Goal: Task Accomplishment & Management: Manage account settings

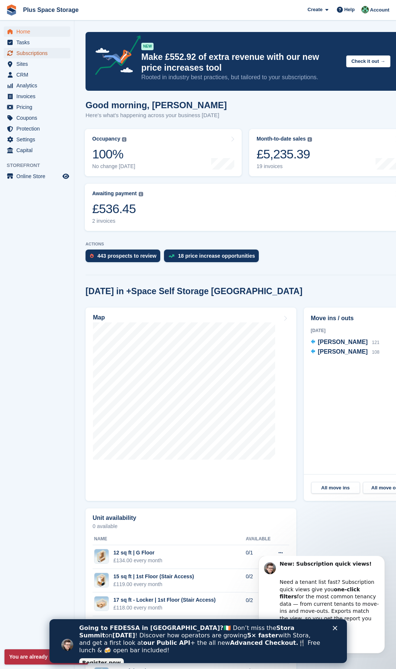
click at [32, 52] on span "Subscriptions" at bounding box center [38, 53] width 45 height 10
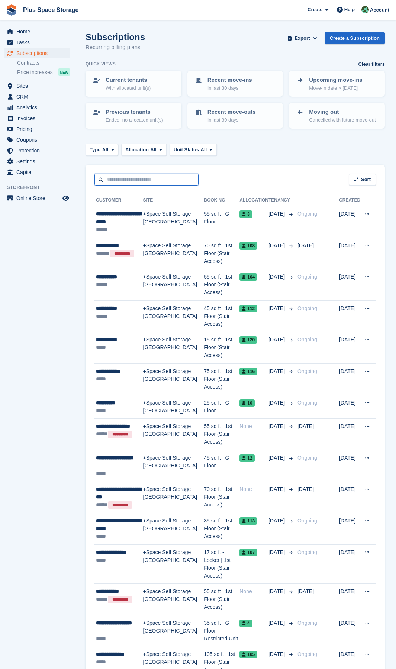
click at [129, 176] on input "text" at bounding box center [146, 180] width 104 height 12
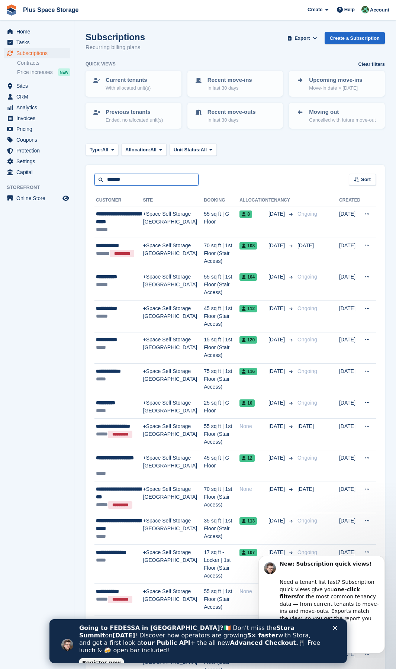
type input "*******"
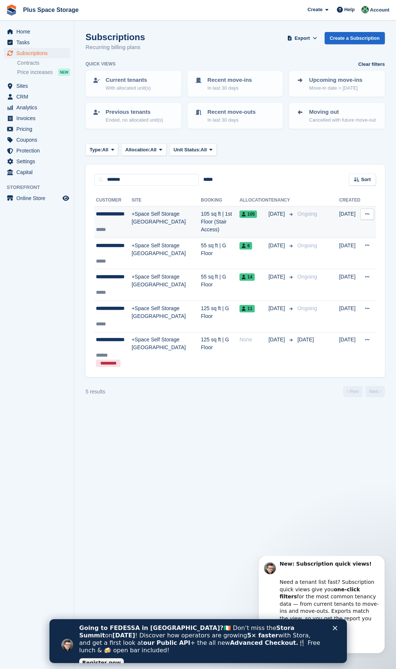
click at [116, 232] on div "*****" at bounding box center [114, 230] width 36 height 8
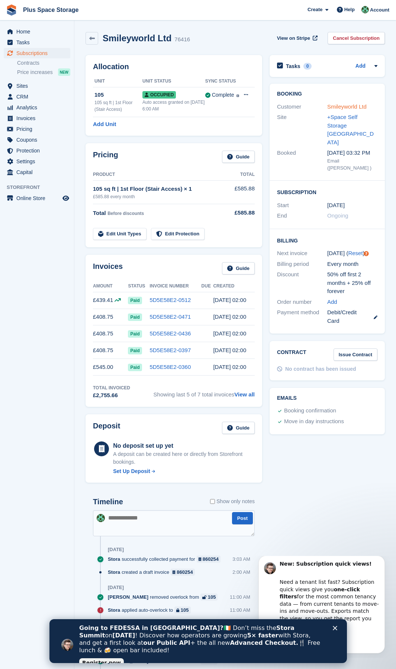
click at [346, 109] on link "Smileyworld Ltd" at bounding box center [346, 106] width 39 height 6
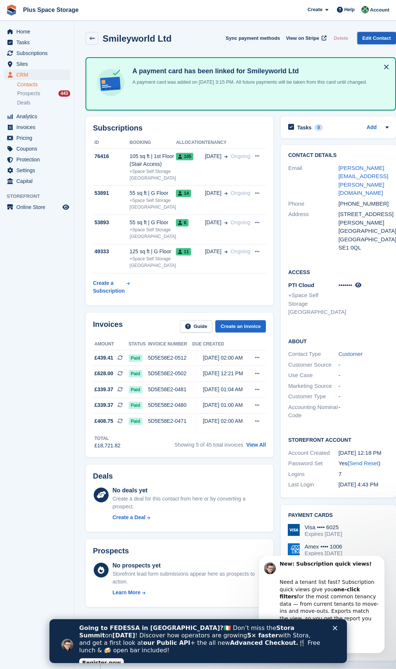
click at [364, 39] on link "Edit Contact" at bounding box center [377, 38] width 39 height 12
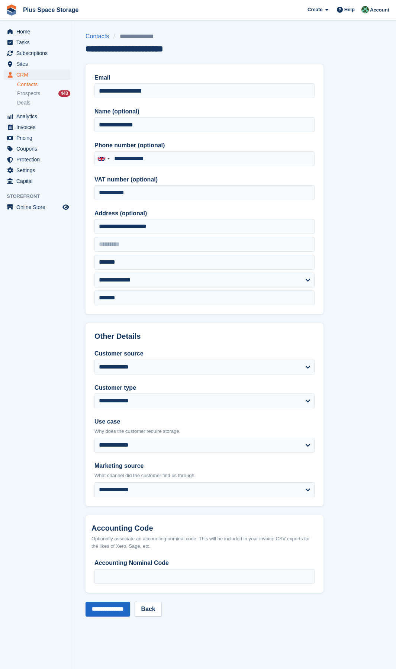
type input "**********"
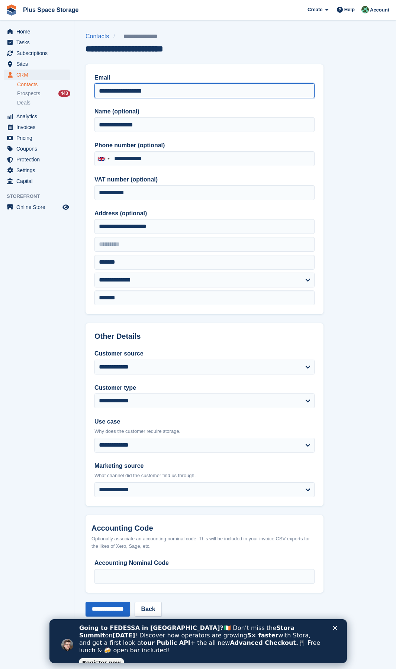
click at [190, 91] on input "**********" at bounding box center [204, 90] width 220 height 15
click at [248, 63] on div "**********" at bounding box center [235, 47] width 299 height 31
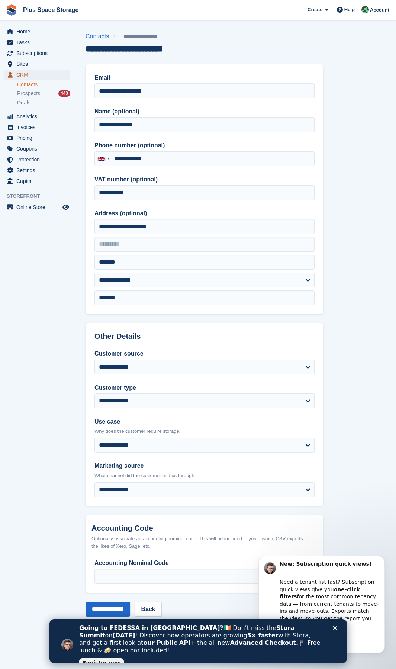
click at [31, 75] on span "CRM" at bounding box center [38, 75] width 45 height 10
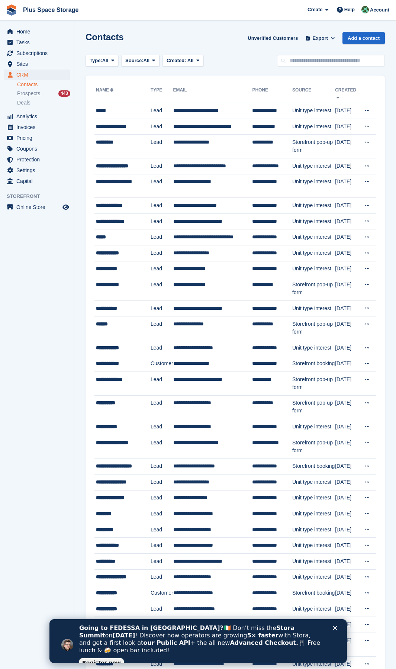
drag, startPoint x: 199, startPoint y: 95, endPoint x: 195, endPoint y: 95, distance: 4.9
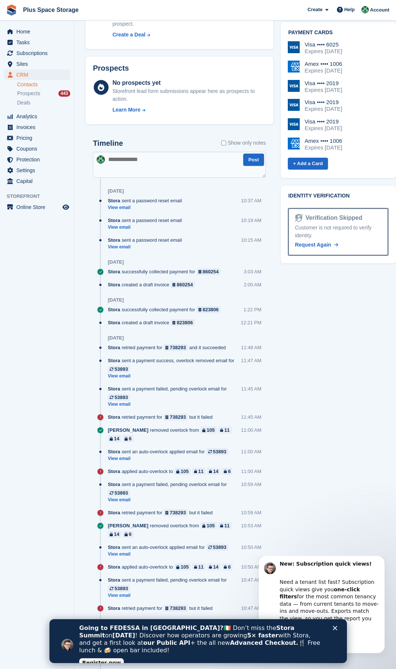
scroll to position [484, 0]
click at [125, 210] on link "View email" at bounding box center [147, 207] width 78 height 6
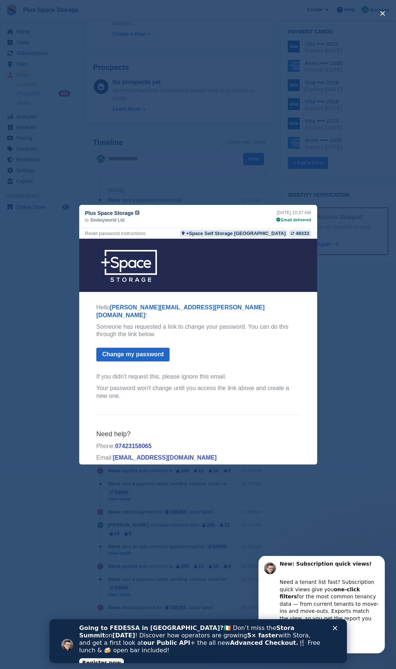
scroll to position [2, 0]
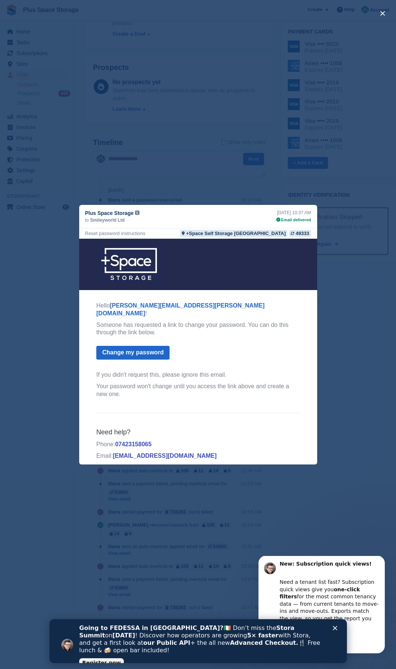
drag, startPoint x: 140, startPoint y: 346, endPoint x: 190, endPoint y: 327, distance: 53.8
click at [190, 327] on p "Someone has requested a link to change your password. You can do this through t…" at bounding box center [198, 329] width 204 height 16
click at [140, 346] on link "Change my password" at bounding box center [132, 353] width 73 height 14
click at [356, 358] on div "close" at bounding box center [198, 334] width 396 height 669
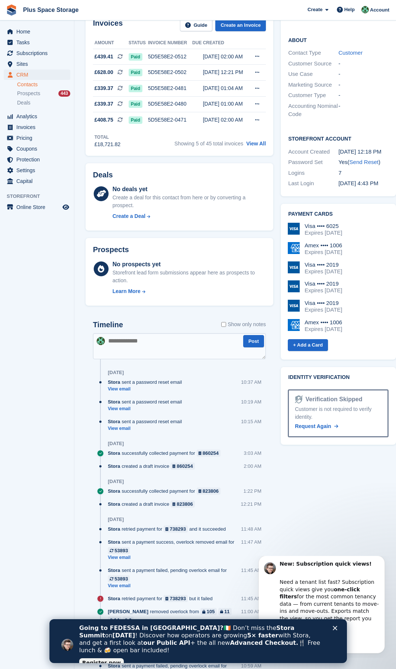
scroll to position [298, 0]
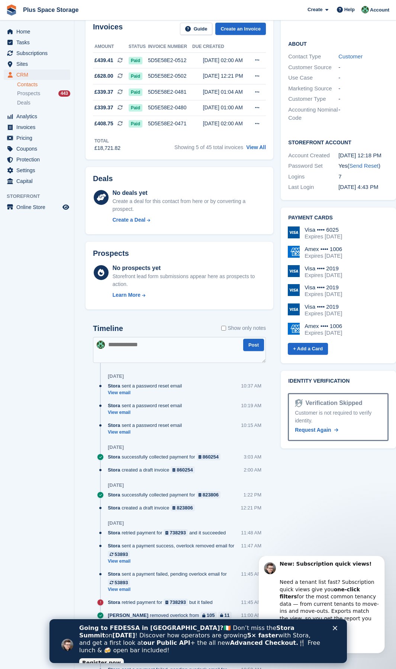
click at [119, 390] on div "Stora sent a password reset email" at bounding box center [147, 385] width 78 height 7
click at [118, 396] on link "View email" at bounding box center [147, 393] width 78 height 6
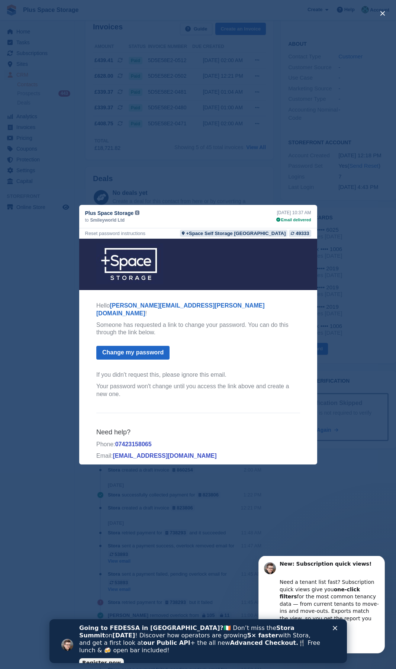
scroll to position [0, 0]
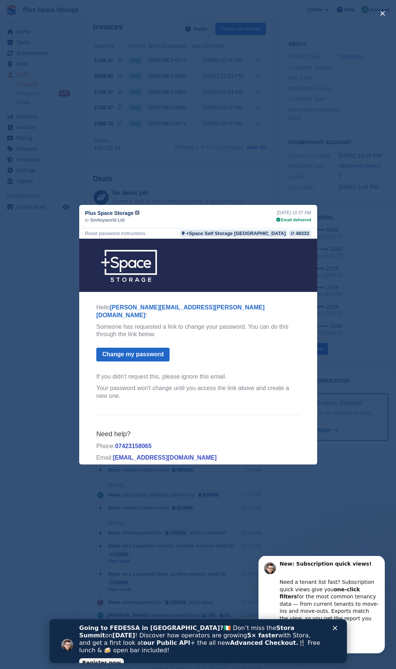
click at [150, 306] on link "[PERSON_NAME][EMAIL_ADDRESS][PERSON_NAME][DOMAIN_NAME]" at bounding box center [180, 311] width 169 height 14
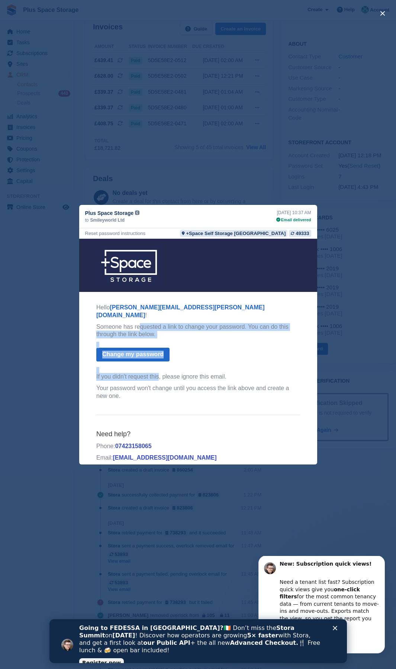
drag, startPoint x: 136, startPoint y: 316, endPoint x: 156, endPoint y: 371, distance: 57.8
click at [155, 371] on th "Hello charlene@smiley.com ! Someone has requested a link to change your passwor…" at bounding box center [198, 354] width 204 height 100
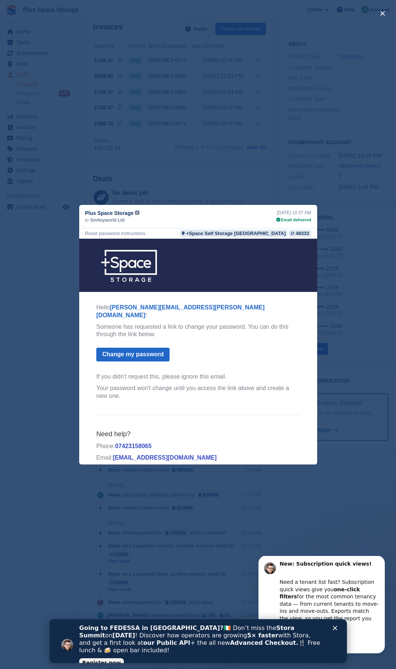
click at [190, 384] on p "Your password won't change until you access the link above and create a new one." at bounding box center [198, 392] width 204 height 16
click at [297, 234] on div "49333" at bounding box center [302, 233] width 13 height 7
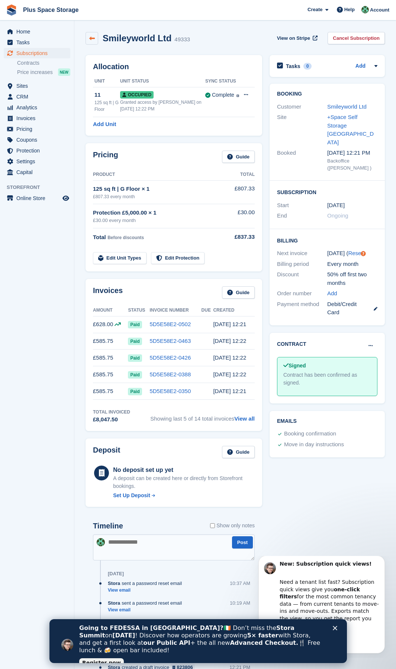
click at [92, 37] on icon at bounding box center [92, 39] width 6 height 6
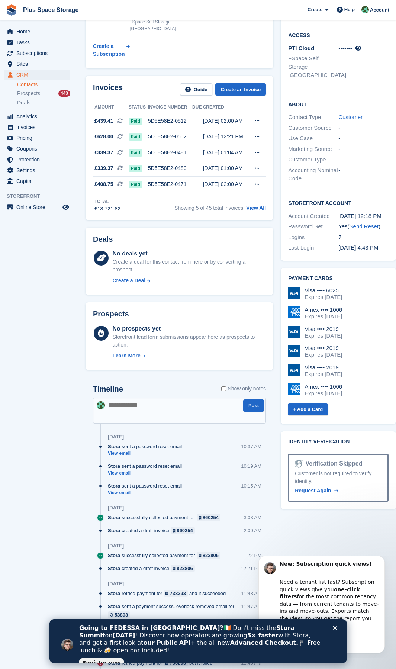
scroll to position [260, 0]
